Goal: Task Accomplishment & Management: Manage account settings

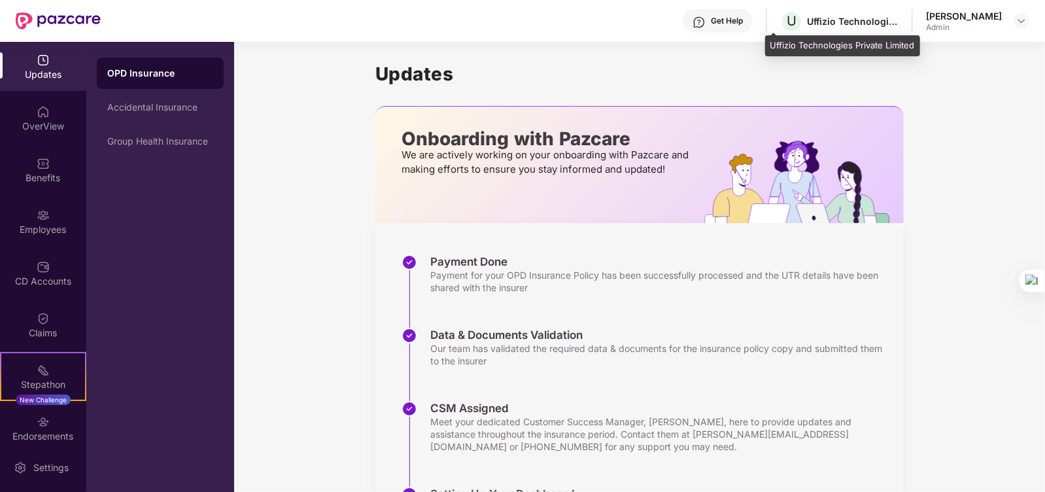
click at [864, 25] on div "Uffizio Technologies Private Limited" at bounding box center [853, 21] width 92 height 12
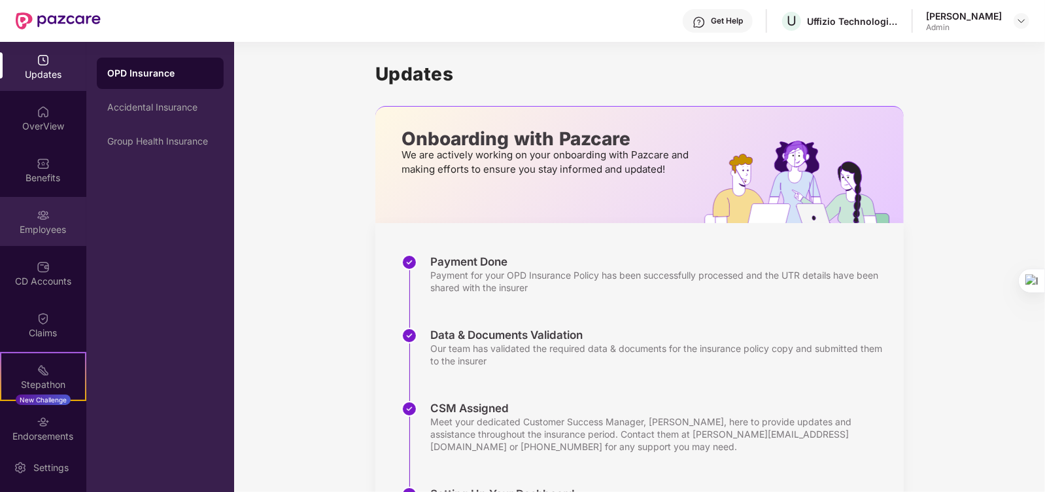
click at [56, 234] on div "Employees" at bounding box center [43, 229] width 86 height 13
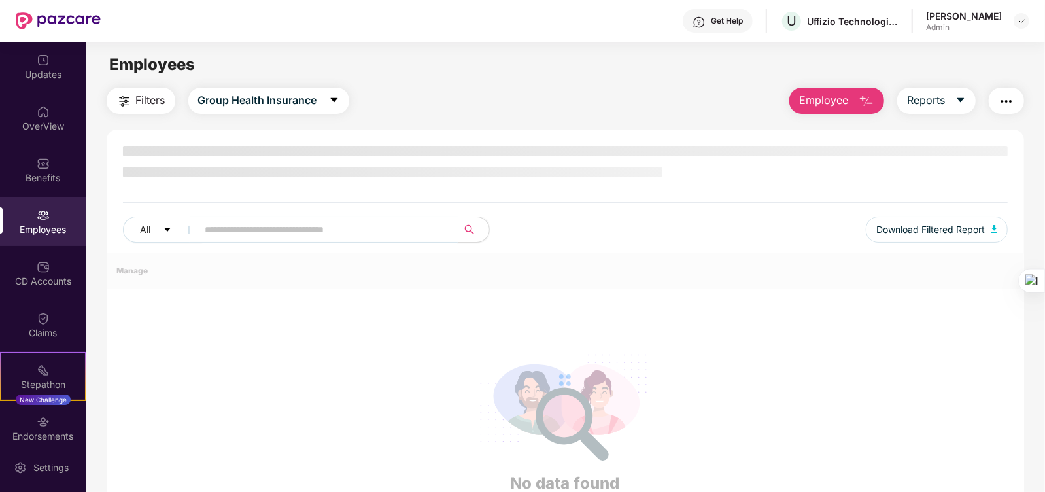
click at [336, 240] on span at bounding box center [324, 229] width 268 height 26
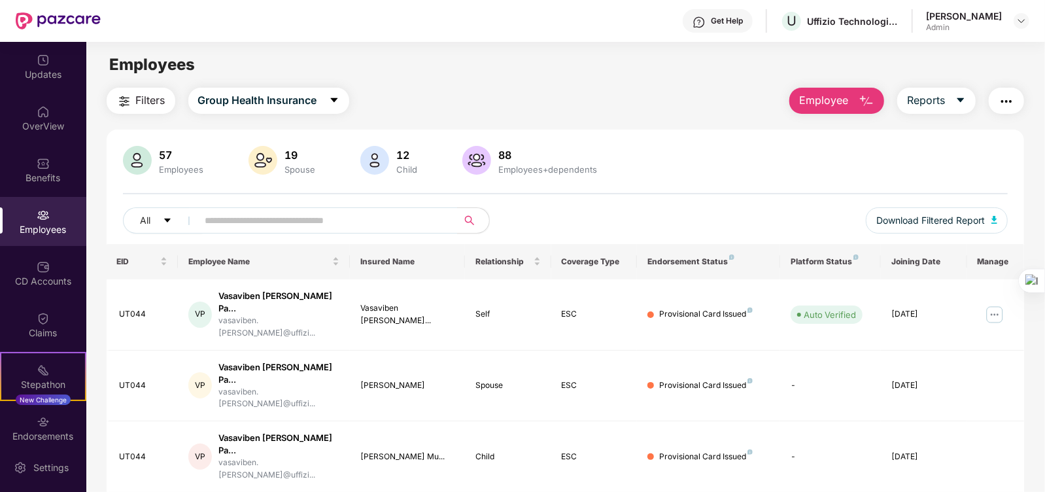
click at [820, 97] on span "Employee" at bounding box center [823, 100] width 49 height 16
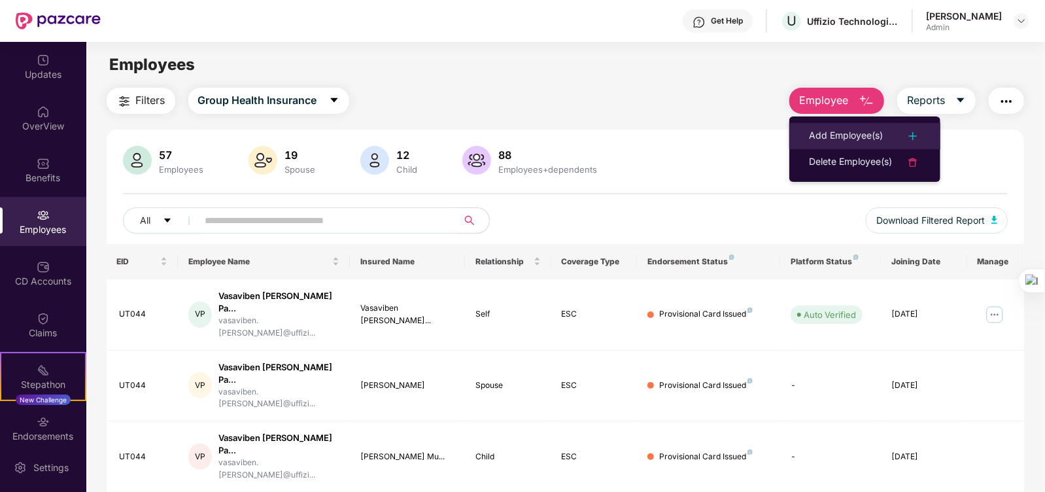
click at [850, 137] on div "Add Employee(s)" at bounding box center [846, 136] width 74 height 16
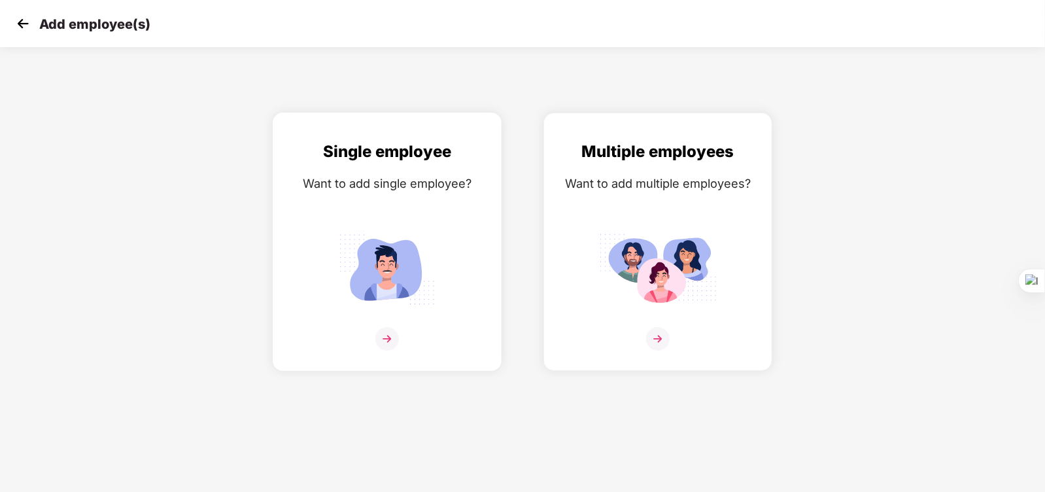
click at [392, 350] on img at bounding box center [387, 339] width 24 height 24
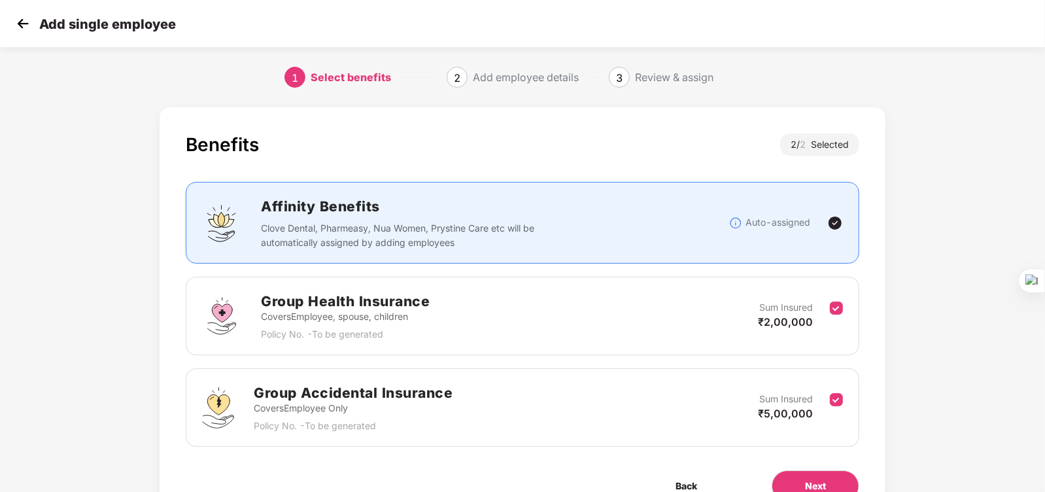
click at [20, 18] on img at bounding box center [23, 24] width 20 height 20
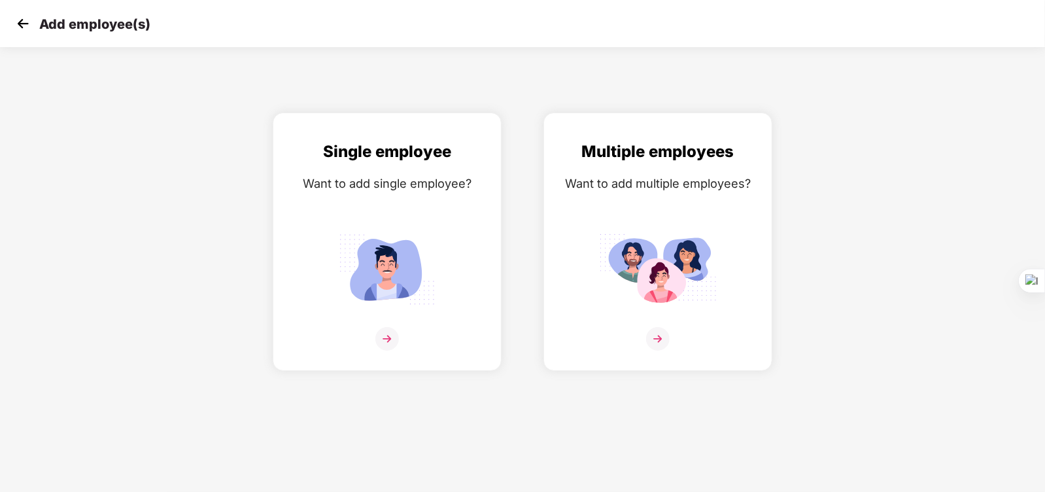
click at [20, 18] on img at bounding box center [23, 24] width 20 height 20
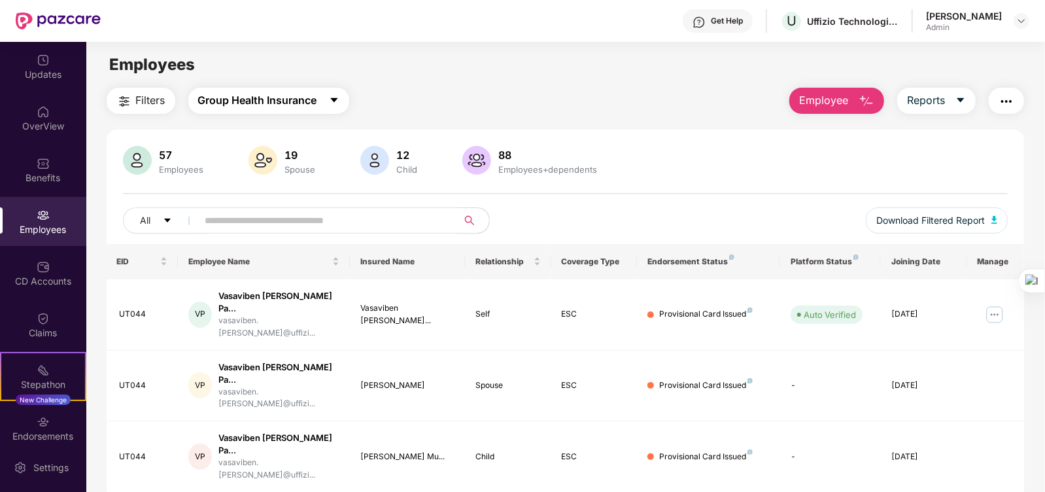
click at [283, 109] on button "Group Health Insurance" at bounding box center [268, 101] width 161 height 26
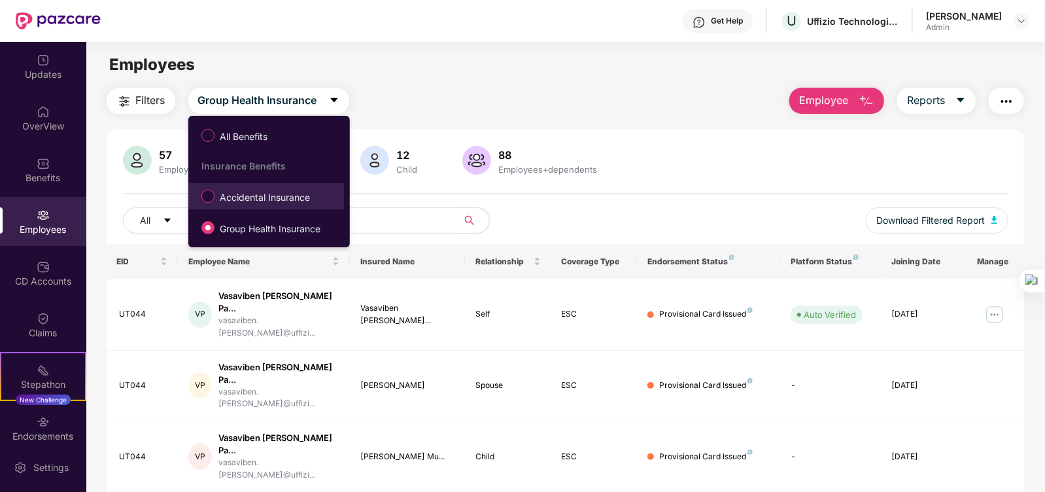
click at [286, 196] on span "Accidental Insurance" at bounding box center [264, 197] width 101 height 14
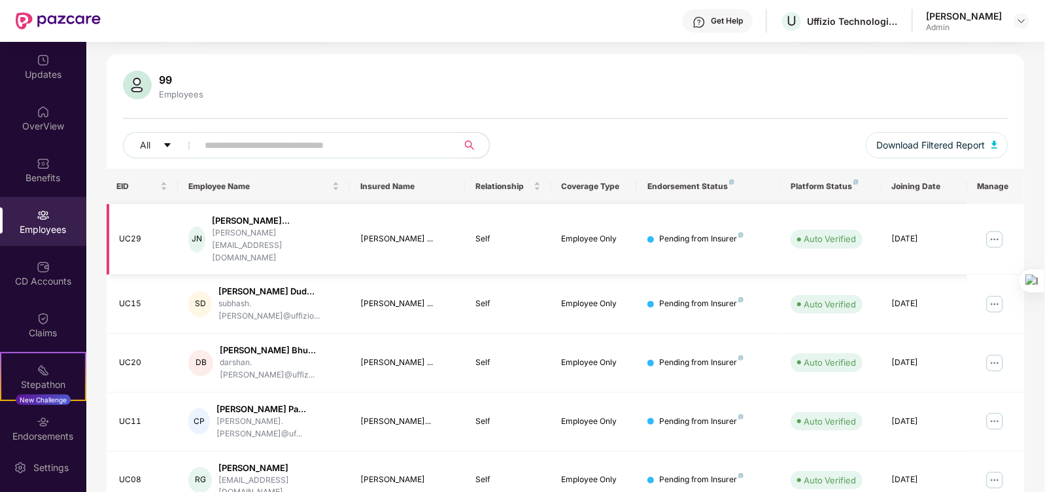
scroll to position [163, 0]
